Goal: Task Accomplishment & Management: Manage account settings

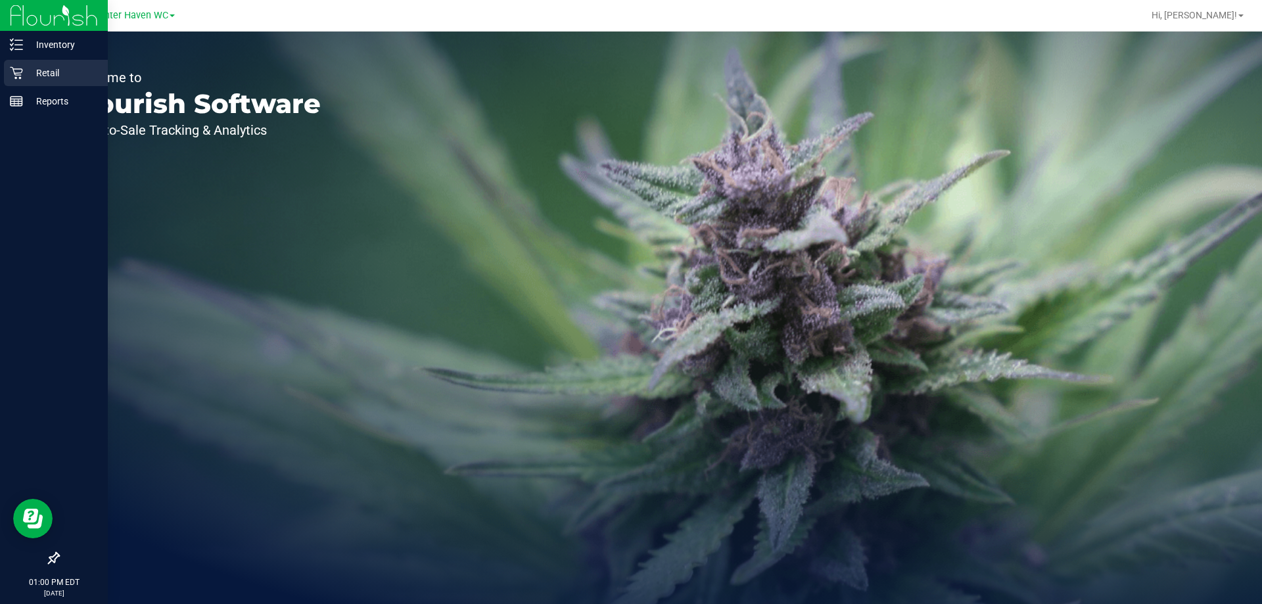
click at [51, 74] on p "Retail" at bounding box center [62, 73] width 79 height 16
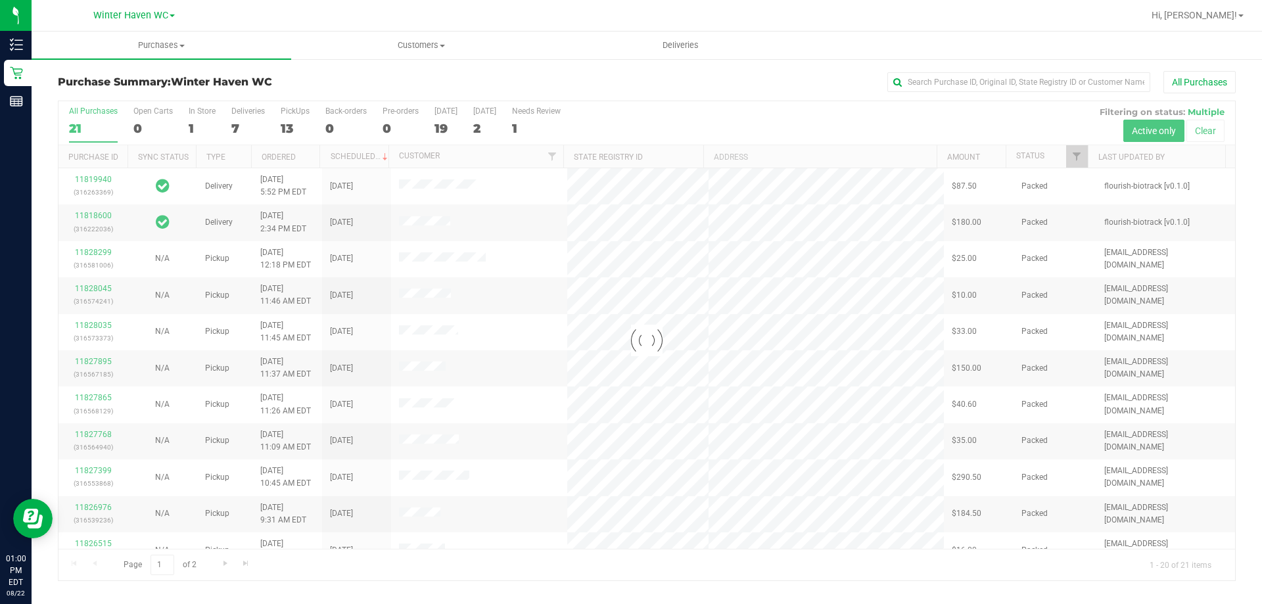
click at [429, 67] on div "Purchase Summary: [GEOGRAPHIC_DATA] All Purchases Loading... All Purchases 21 O…" at bounding box center [647, 326] width 1231 height 536
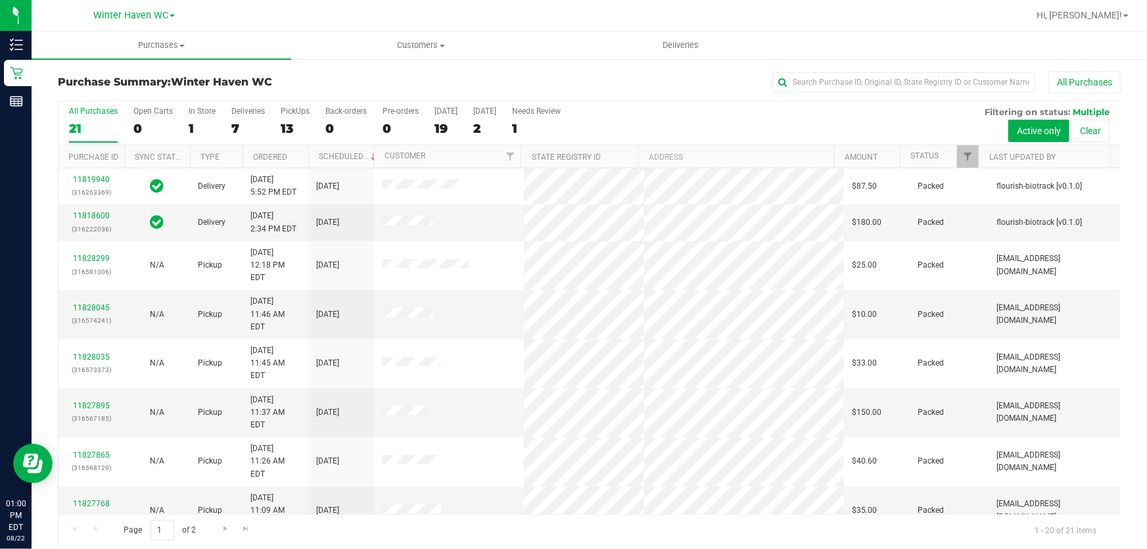
drag, startPoint x: 1240, startPoint y: 1, endPoint x: 793, endPoint y: 118, distance: 462.1
click at [793, 118] on div "All Purchases 21 Open Carts 0 In Store 1 Deliveries 7 PickUps 13 Back-orders 0 …" at bounding box center [590, 123] width 1062 height 44
drag, startPoint x: 1134, startPoint y: 0, endPoint x: 683, endPoint y: 99, distance: 461.6
click at [727, 124] on div "All Purchases 21 Open Carts 0 In Store 1 Deliveries 7 PickUps 13 Back-orders 0 …" at bounding box center [590, 123] width 1062 height 44
click at [1127, 14] on span at bounding box center [1125, 15] width 5 height 3
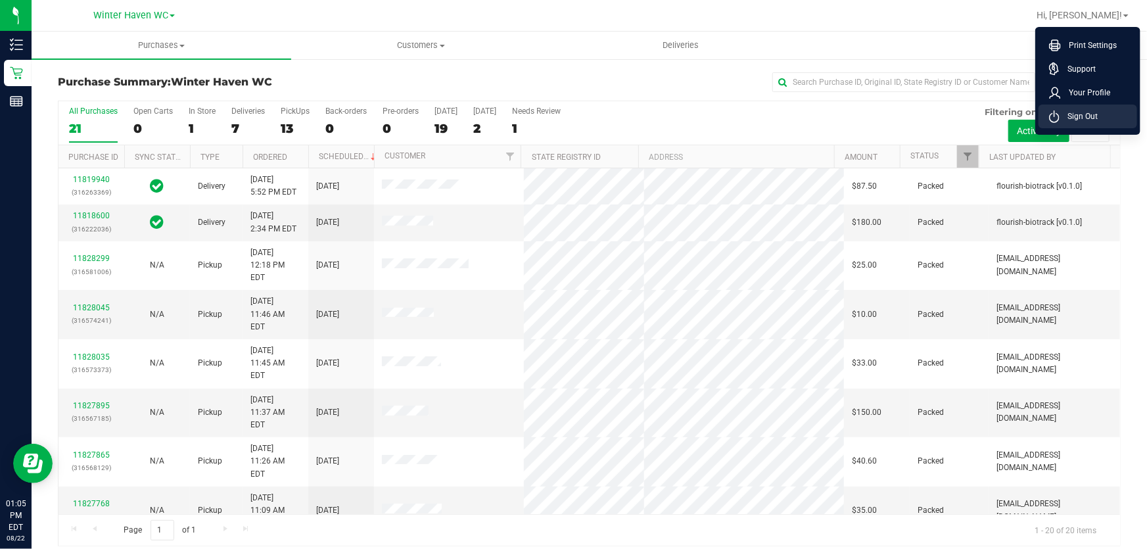
click at [1072, 118] on span "Sign Out" at bounding box center [1079, 116] width 38 height 13
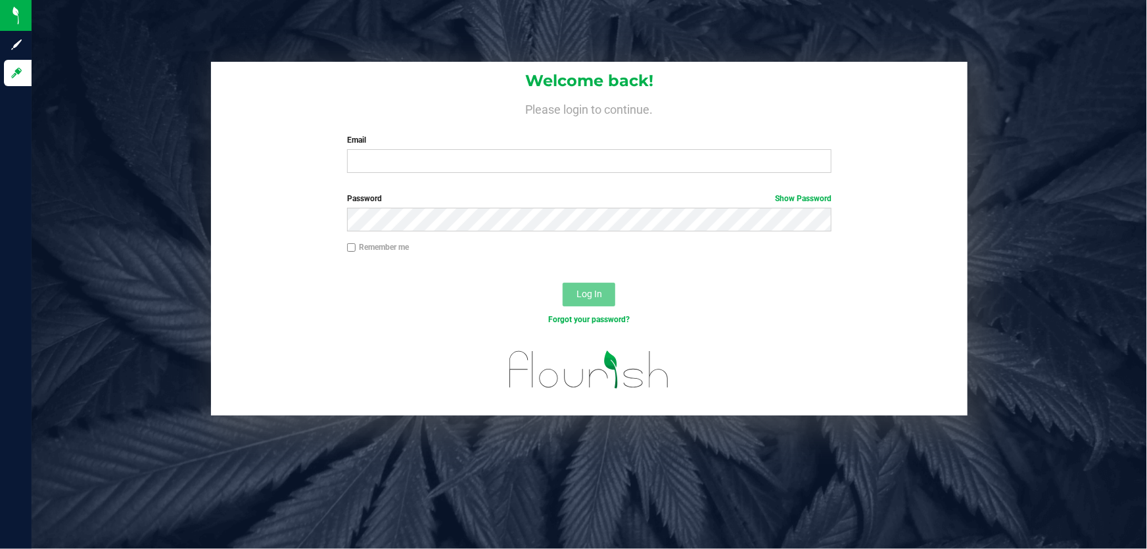
drag, startPoint x: 1012, startPoint y: 69, endPoint x: 991, endPoint y: 64, distance: 22.2
click at [1014, 66] on div "Welcome back! Please login to continue. Email Required Please format your email…" at bounding box center [589, 239] width 1135 height 354
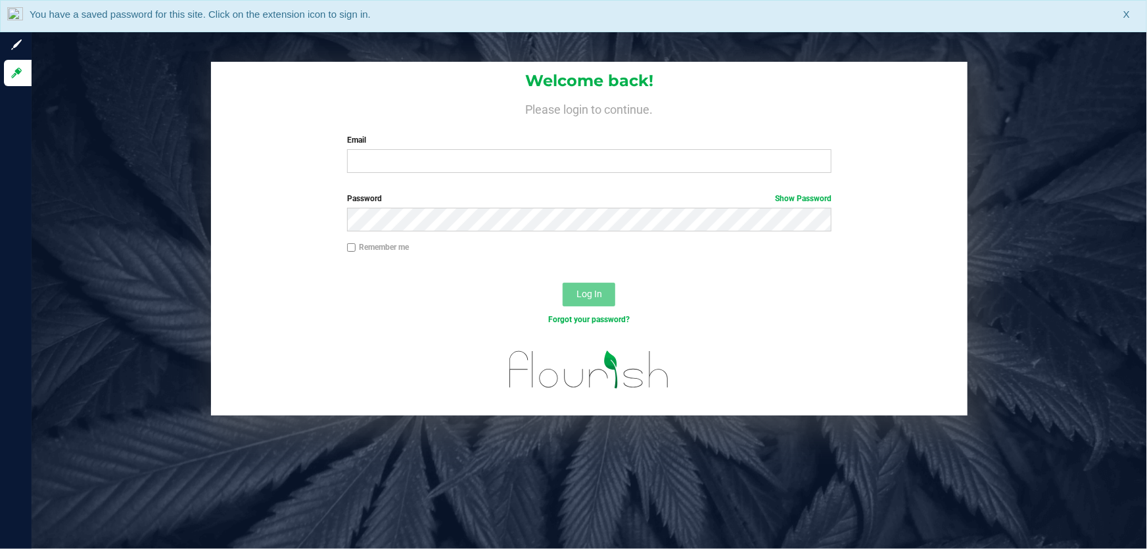
click at [172, 78] on div "Welcome back! Please login to continue. Email Required Please format your email…" at bounding box center [589, 239] width 1135 height 354
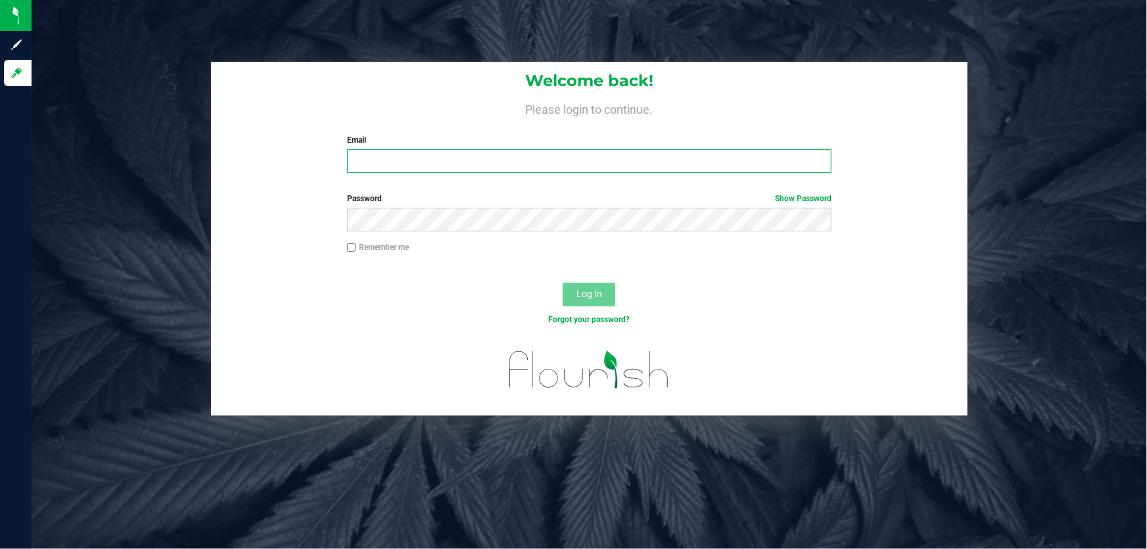
click at [429, 164] on input "Email" at bounding box center [589, 161] width 485 height 24
click at [393, 157] on input "Email" at bounding box center [589, 161] width 485 height 24
type input "[EMAIL_ADDRESS][DOMAIN_NAME]"
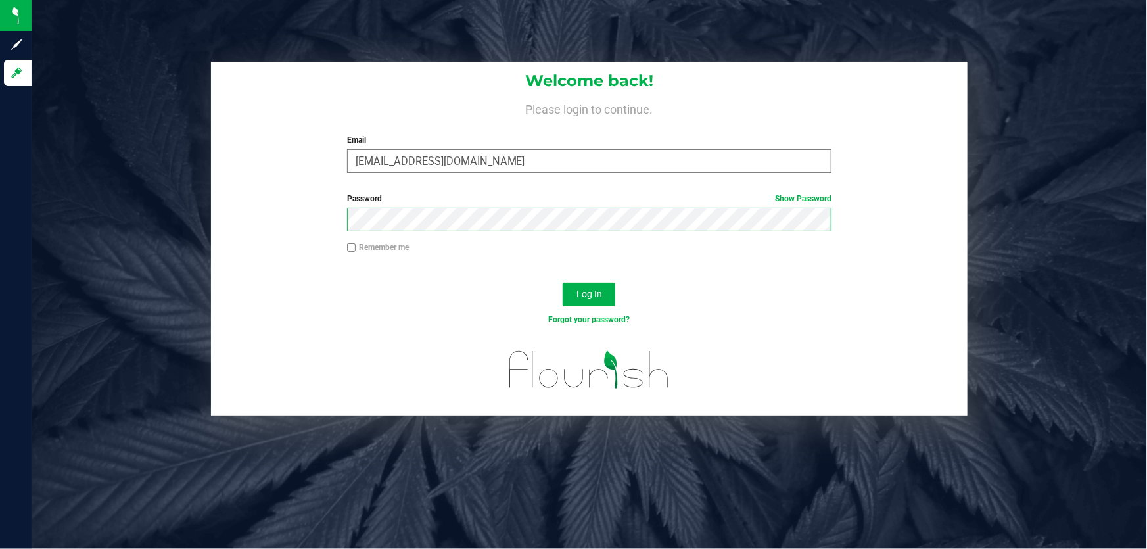
click at [563, 283] on button "Log In" at bounding box center [589, 295] width 53 height 24
